Goal: Task Accomplishment & Management: Manage account settings

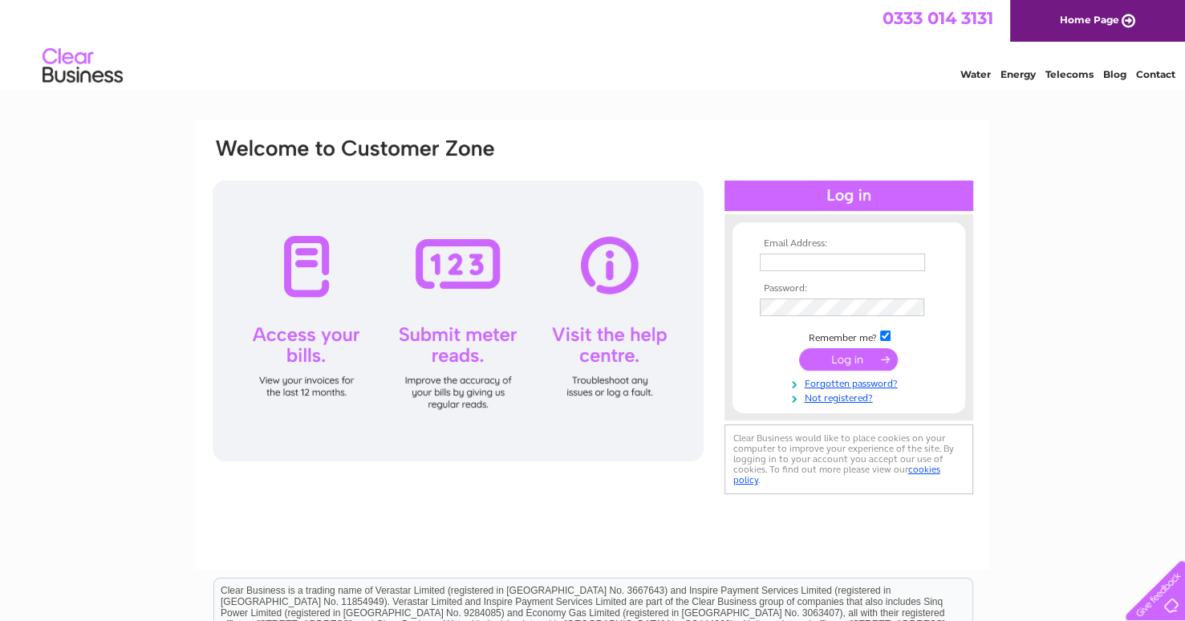
type input "bobterryhlg@aol.com"
click at [856, 355] on input "submit" at bounding box center [848, 359] width 99 height 22
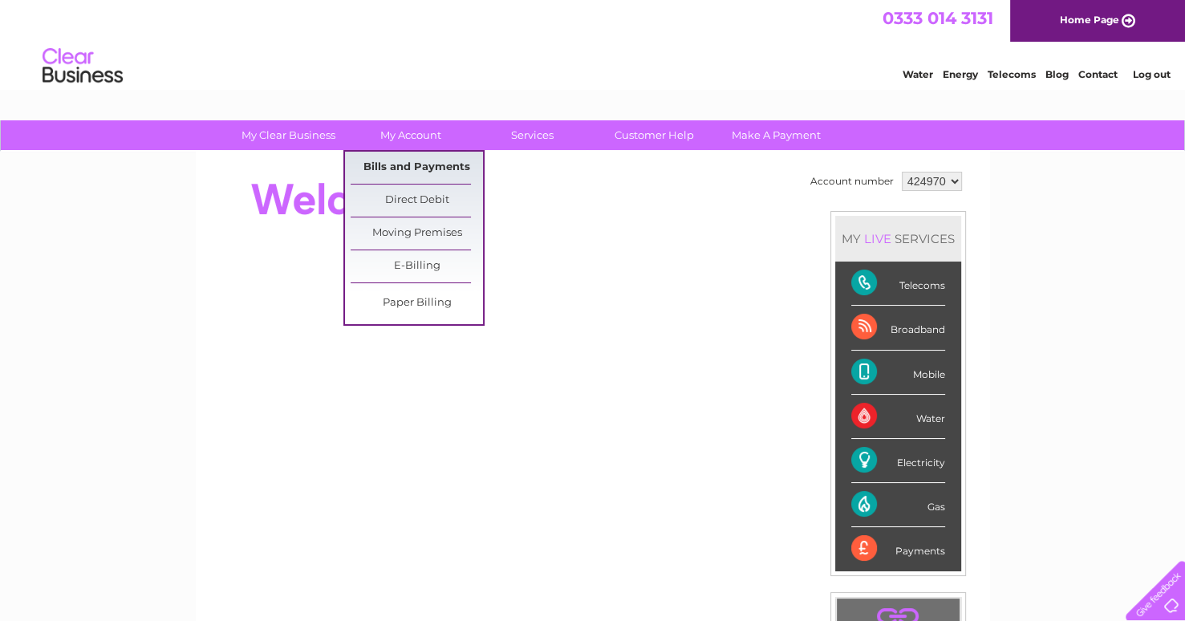
click at [397, 162] on link "Bills and Payments" at bounding box center [417, 168] width 132 height 32
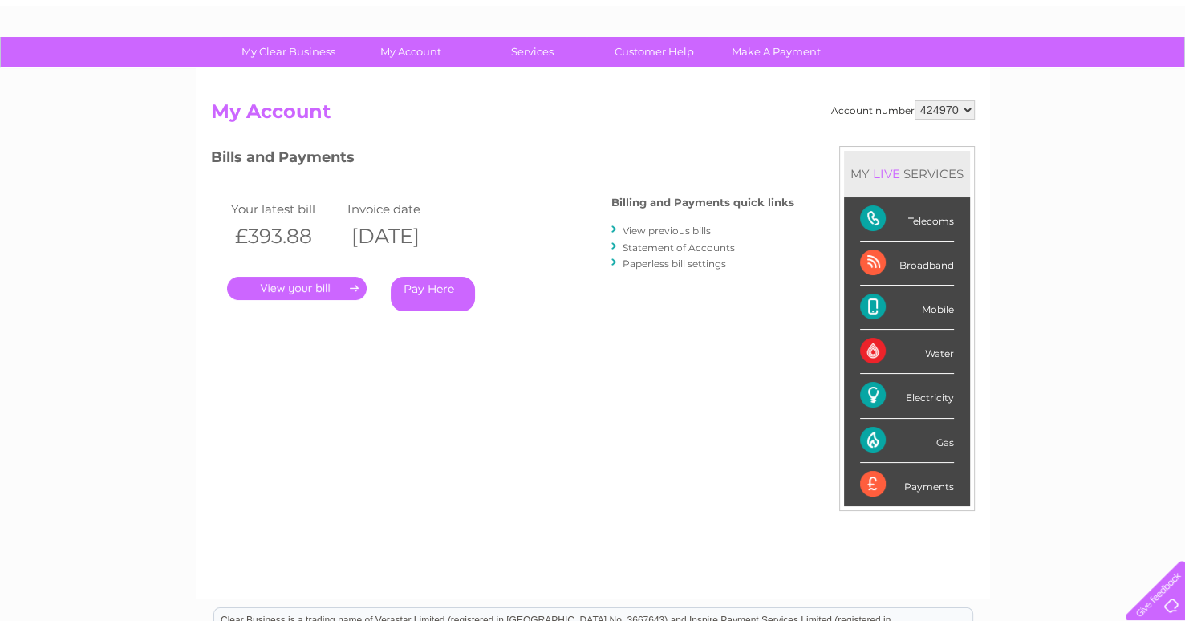
scroll to position [82, 0]
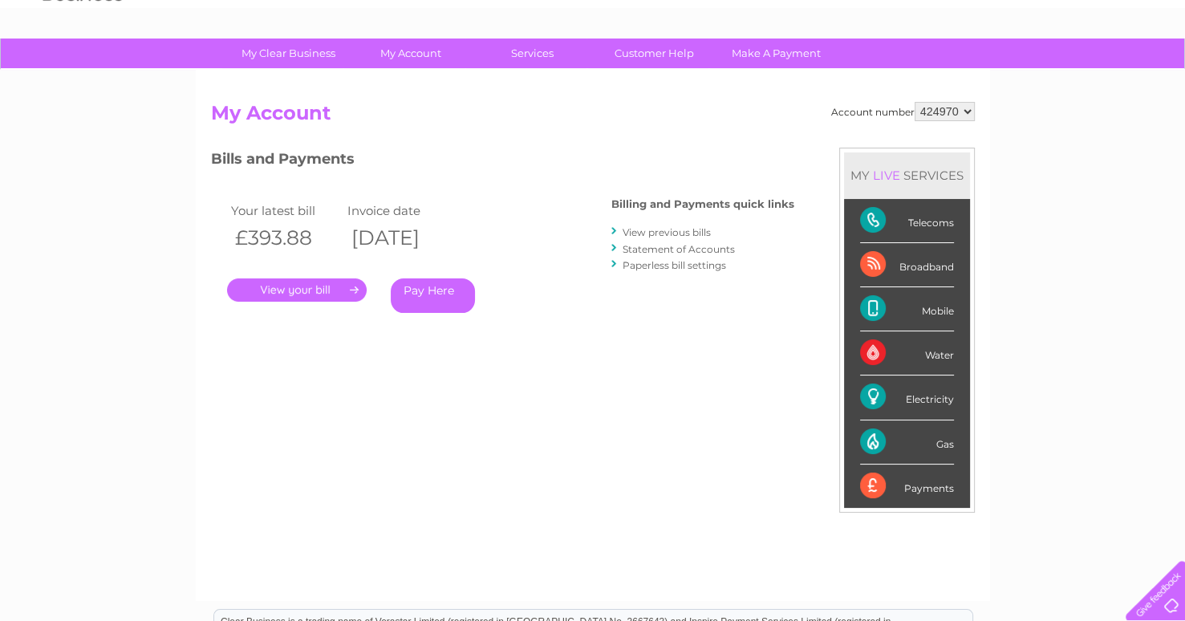
click at [305, 285] on link "." at bounding box center [297, 289] width 140 height 23
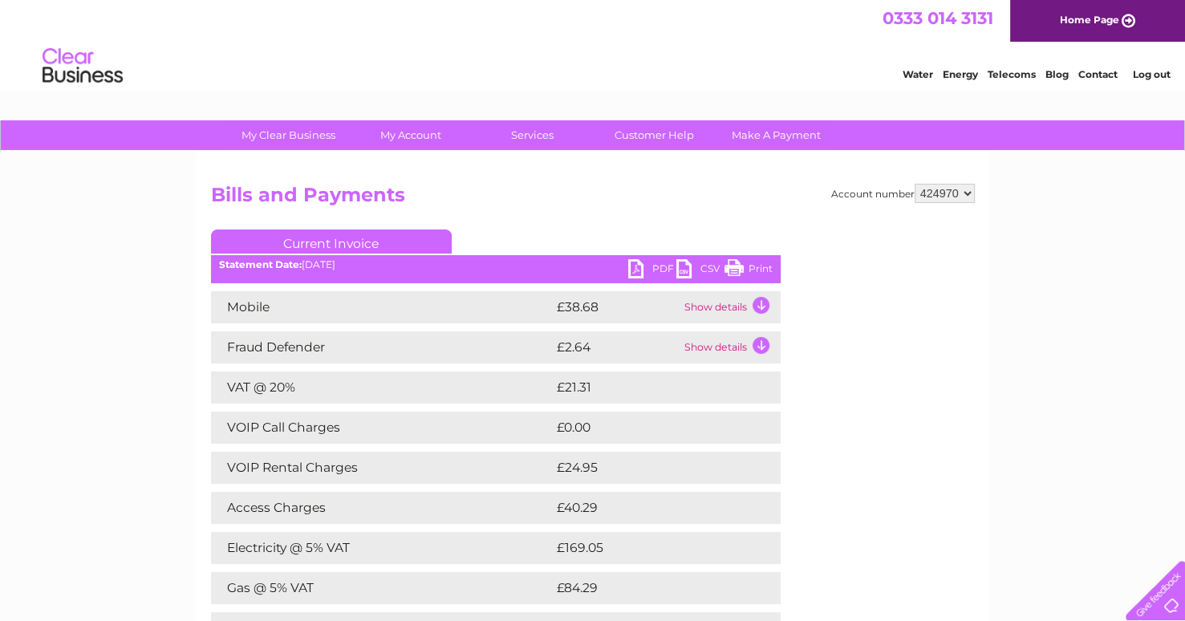
click at [635, 266] on link "PDF" at bounding box center [652, 270] width 48 height 23
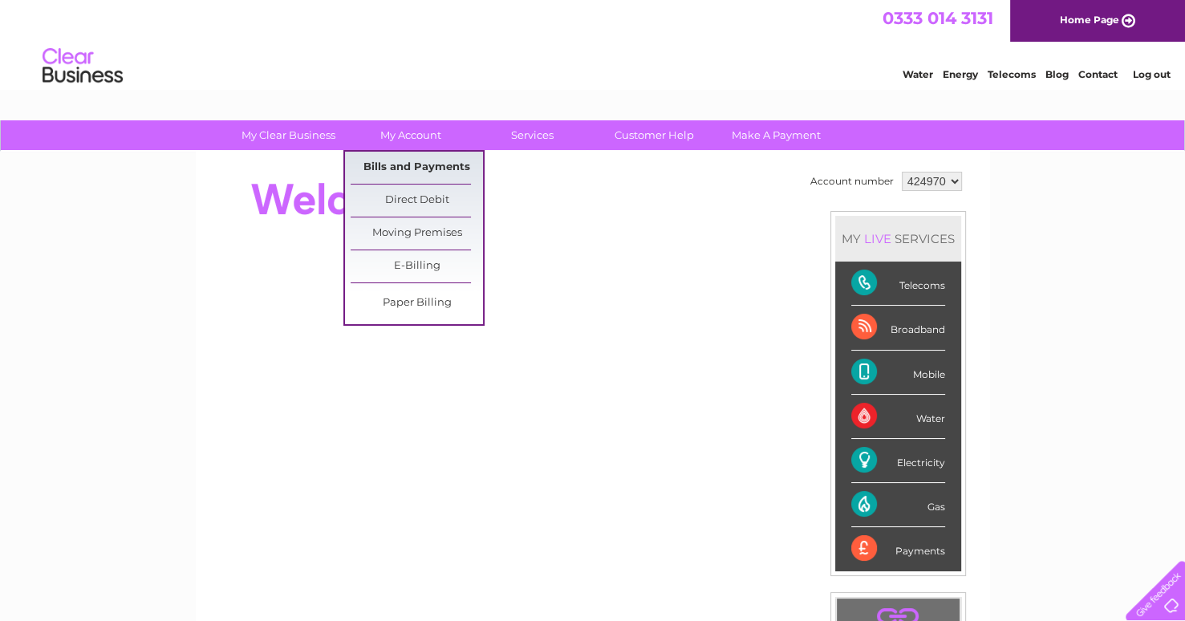
click at [429, 159] on link "Bills and Payments" at bounding box center [417, 168] width 132 height 32
click at [427, 160] on link "Bills and Payments" at bounding box center [417, 168] width 132 height 32
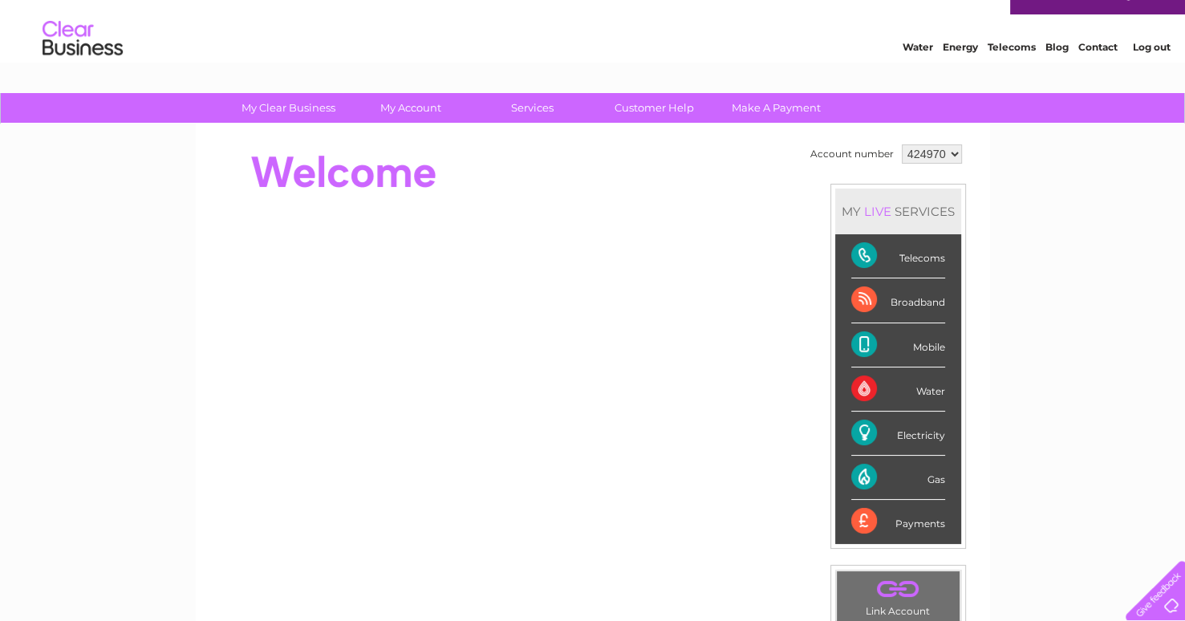
scroll to position [26, 0]
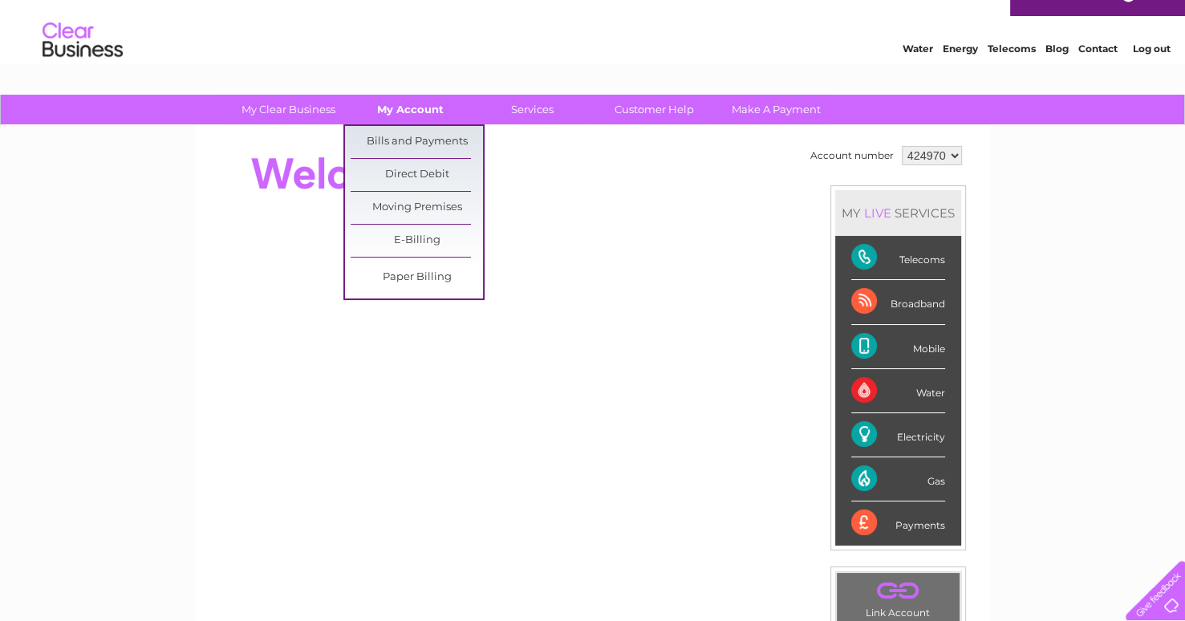
click at [390, 110] on link "My Account" at bounding box center [410, 110] width 132 height 30
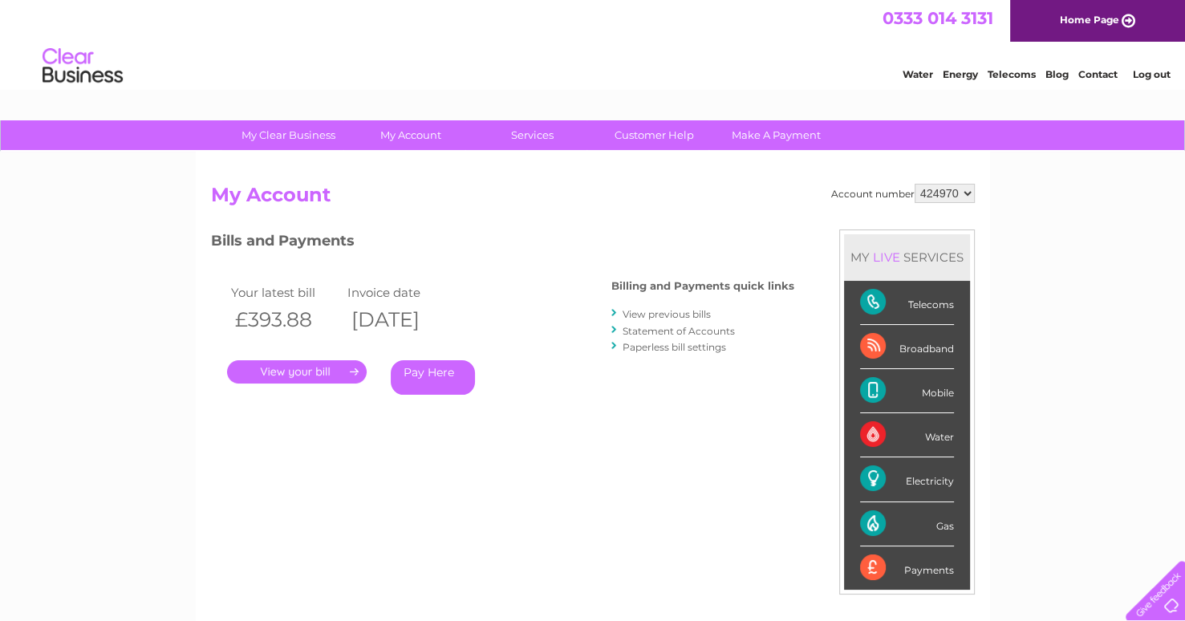
click at [397, 132] on link "My Account" at bounding box center [410, 135] width 132 height 30
click at [665, 314] on link "View previous bills" at bounding box center [667, 314] width 88 height 12
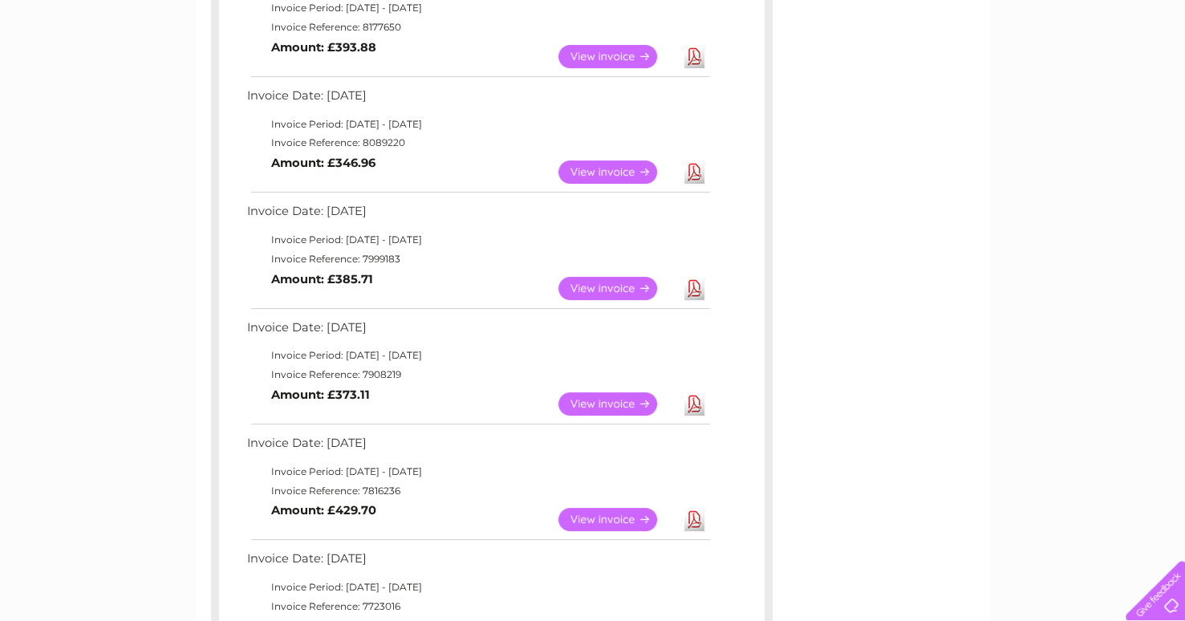
scroll to position [337, 0]
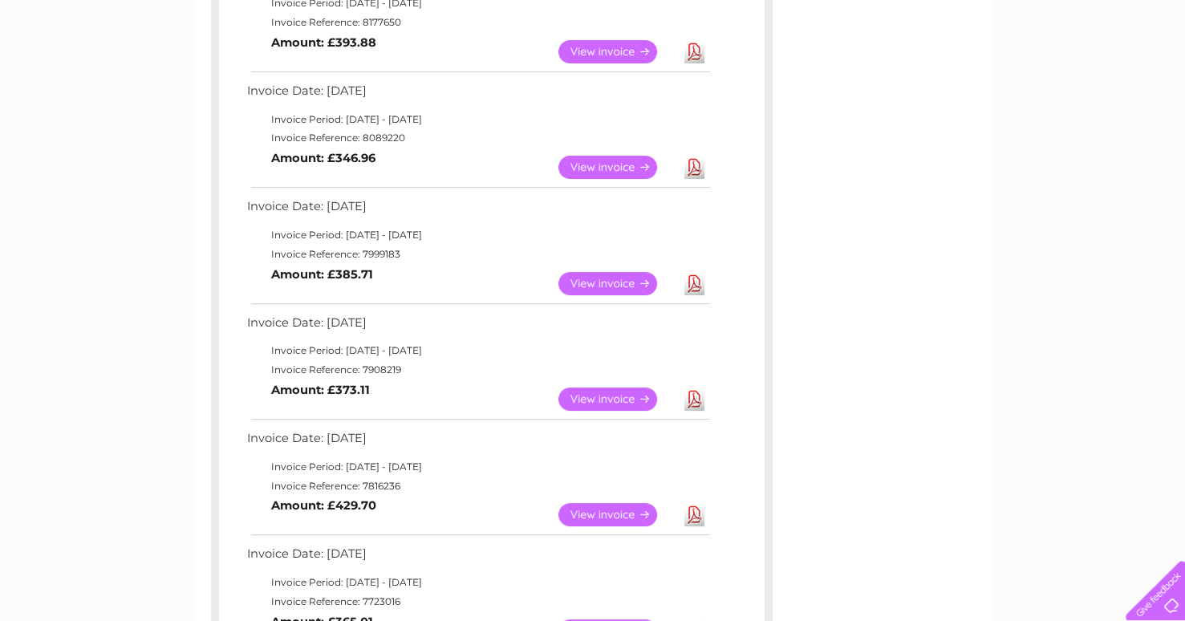
click at [611, 388] on link "View" at bounding box center [617, 399] width 118 height 23
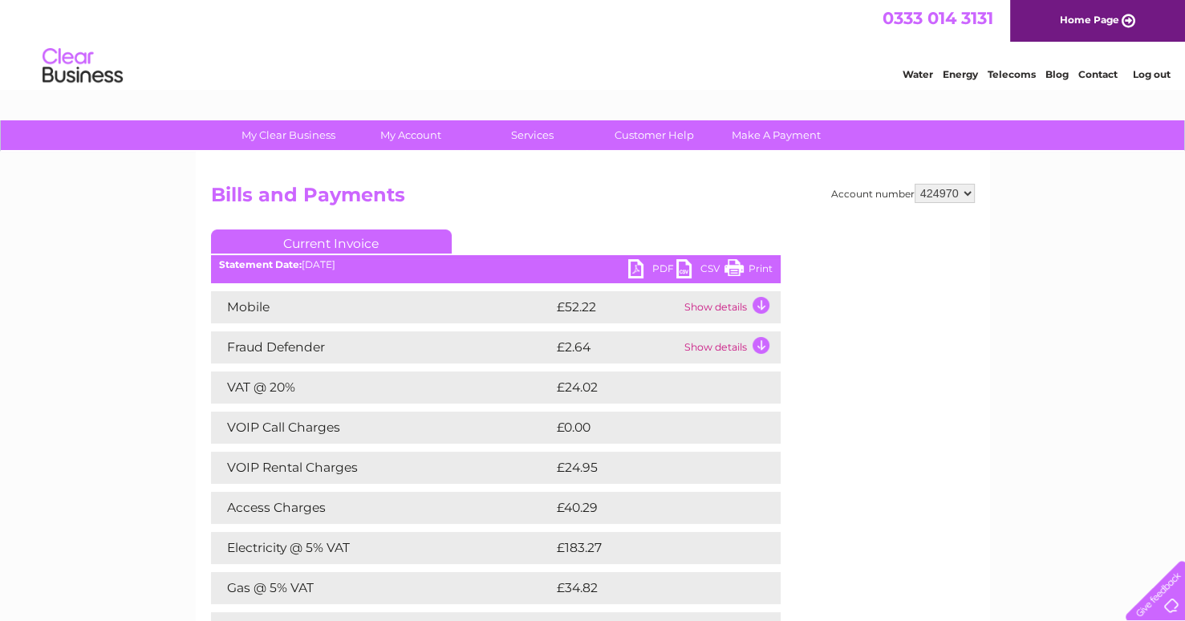
click at [640, 271] on link "PDF" at bounding box center [652, 270] width 48 height 23
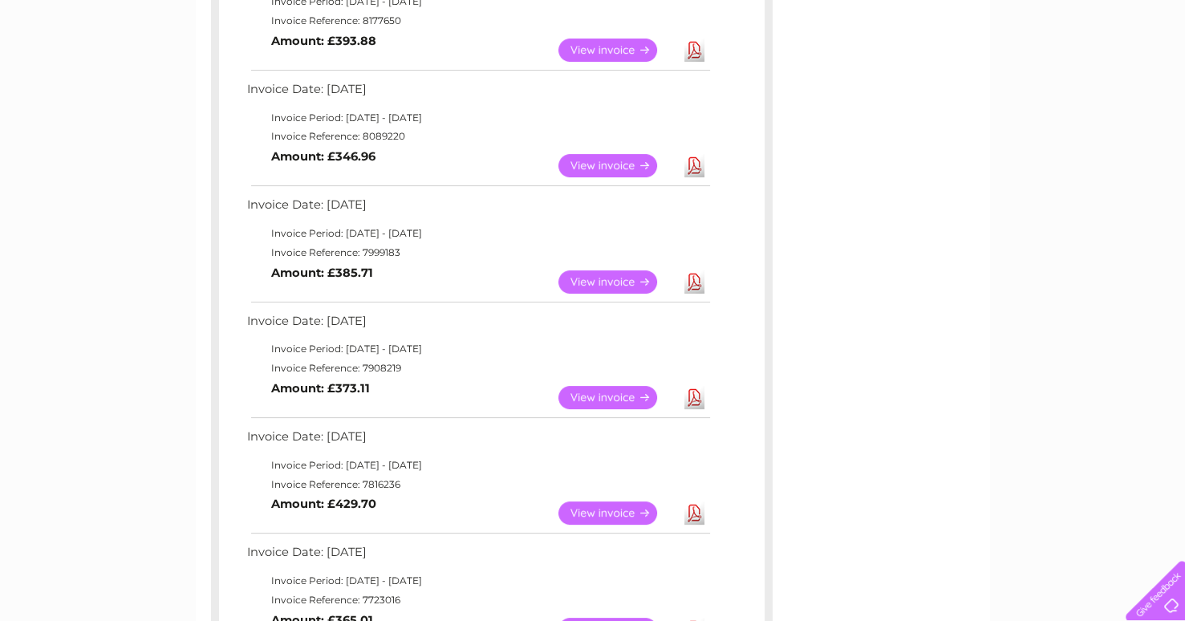
scroll to position [337, 0]
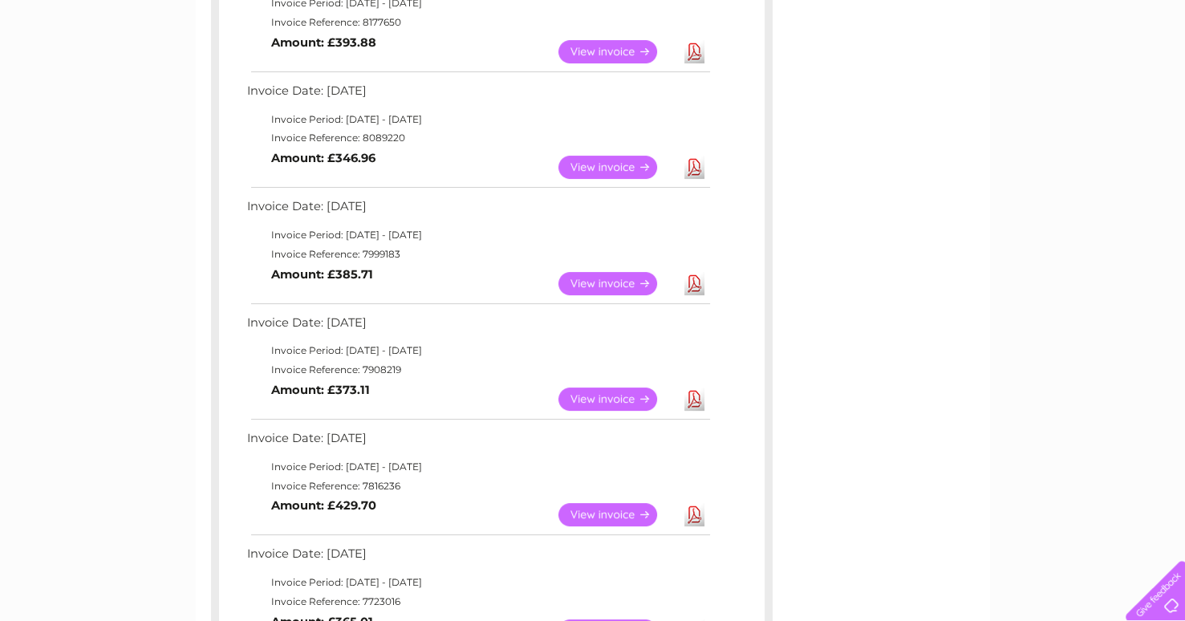
click at [598, 160] on link "View" at bounding box center [617, 167] width 118 height 23
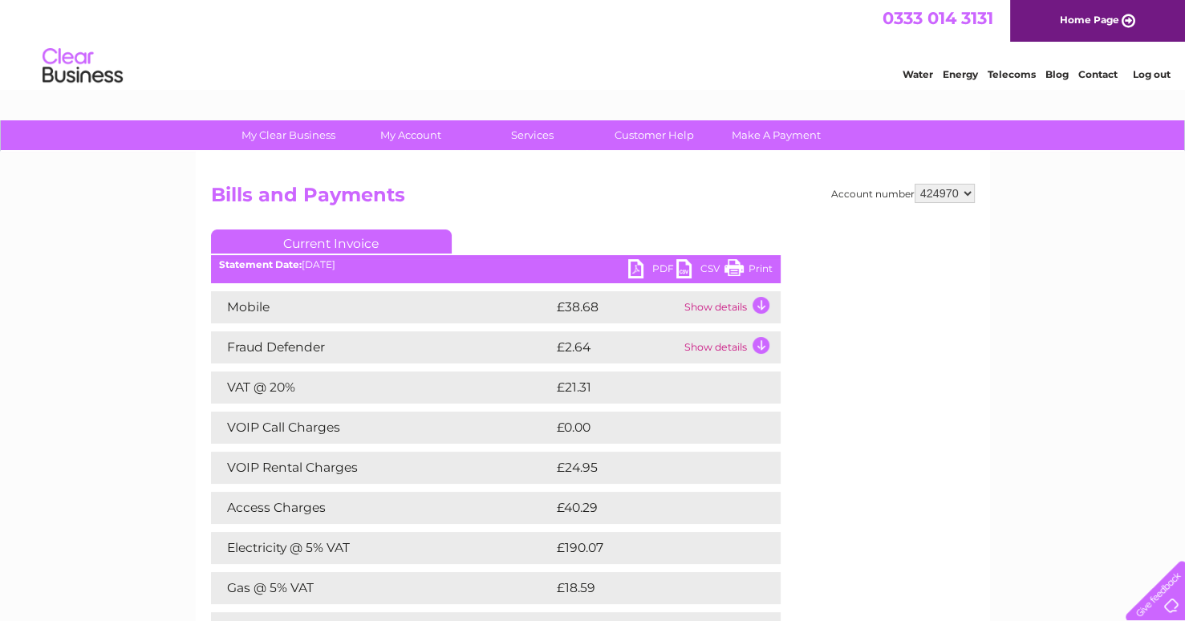
click at [638, 269] on link "PDF" at bounding box center [652, 270] width 48 height 23
